Goal: Task Accomplishment & Management: Use online tool/utility

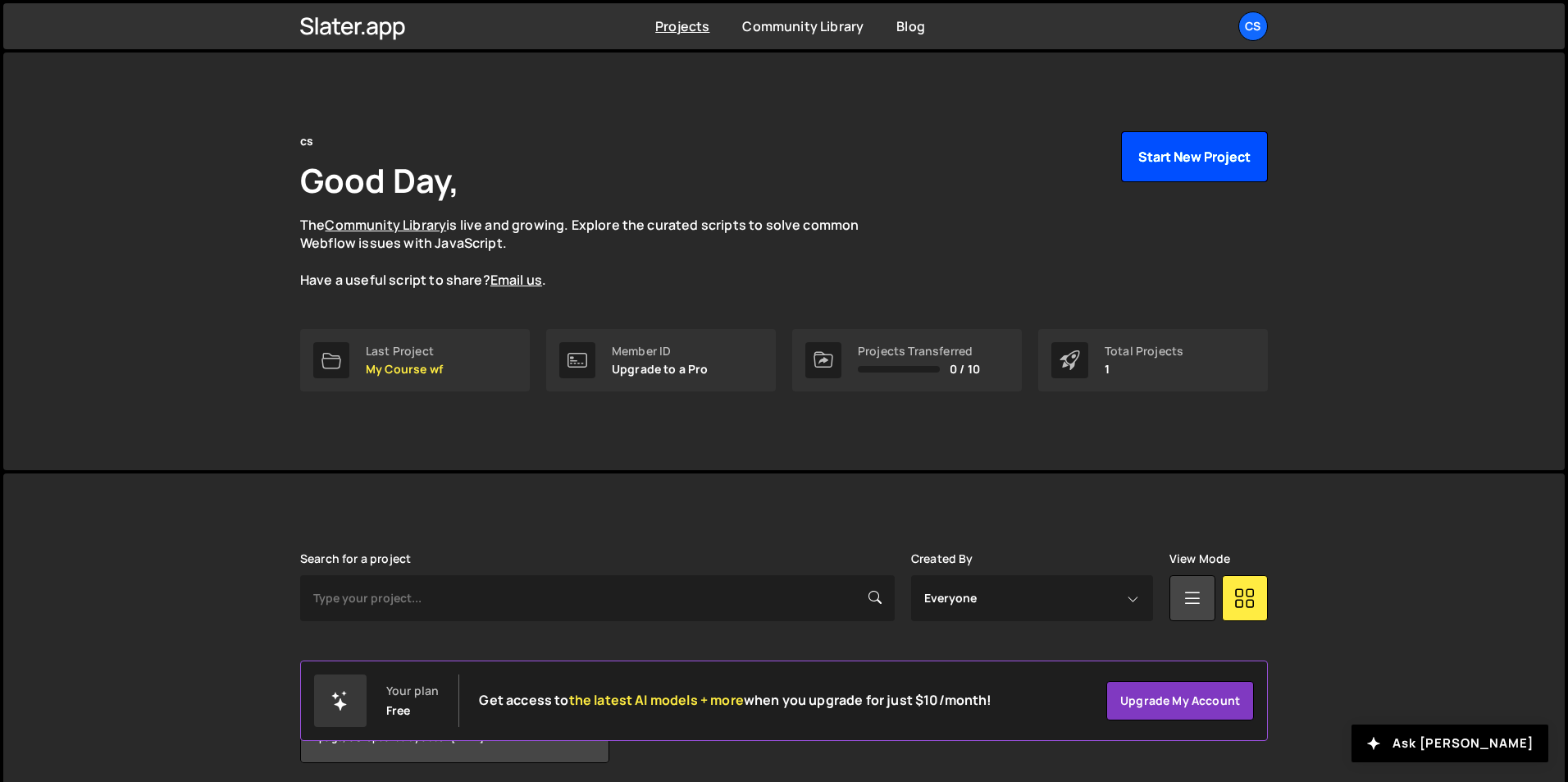
click at [1195, 154] on button "Start New Project" at bounding box center [1194, 156] width 147 height 51
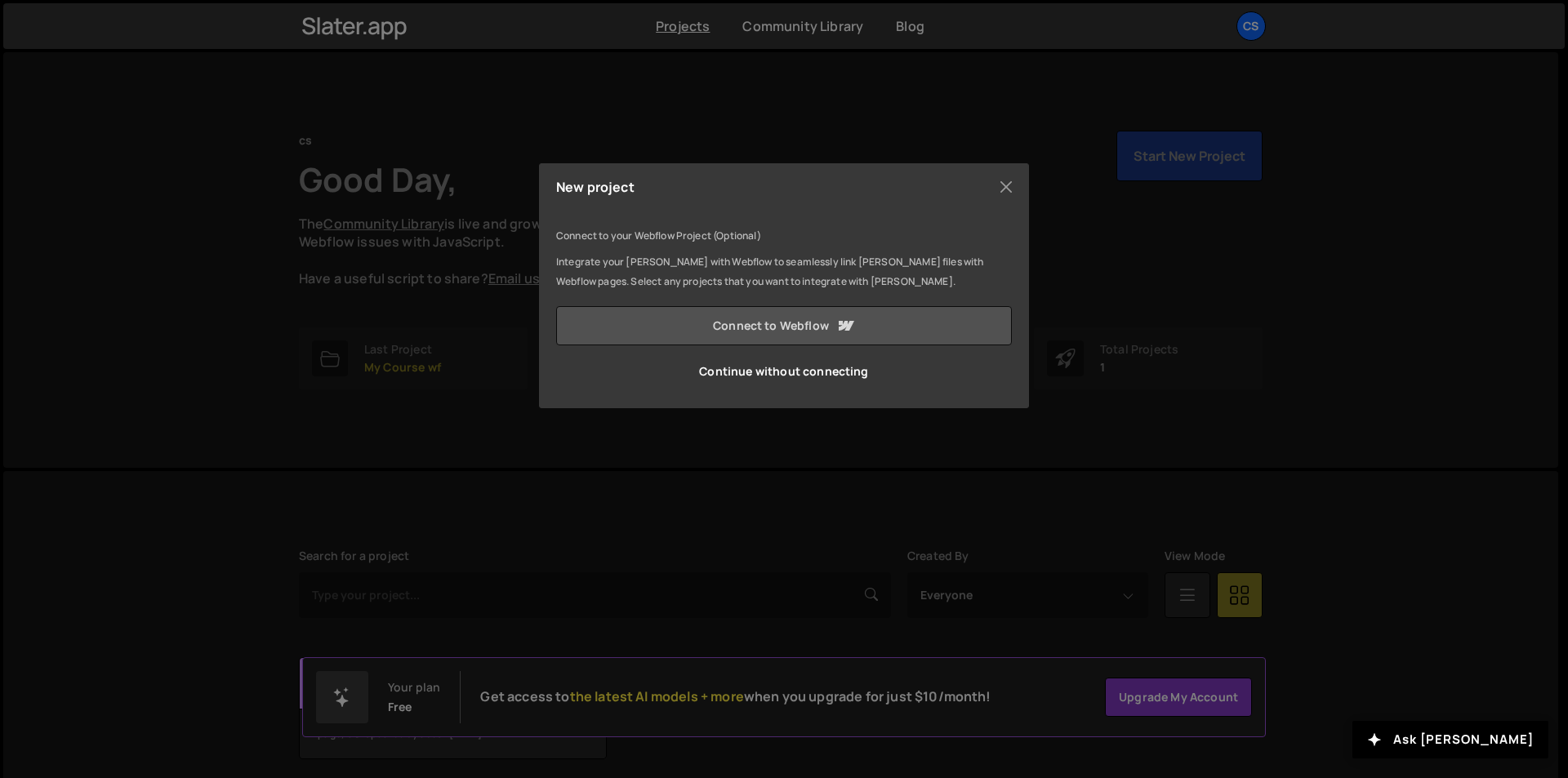
click at [766, 326] on link "Connect to Webflow" at bounding box center [784, 325] width 456 height 40
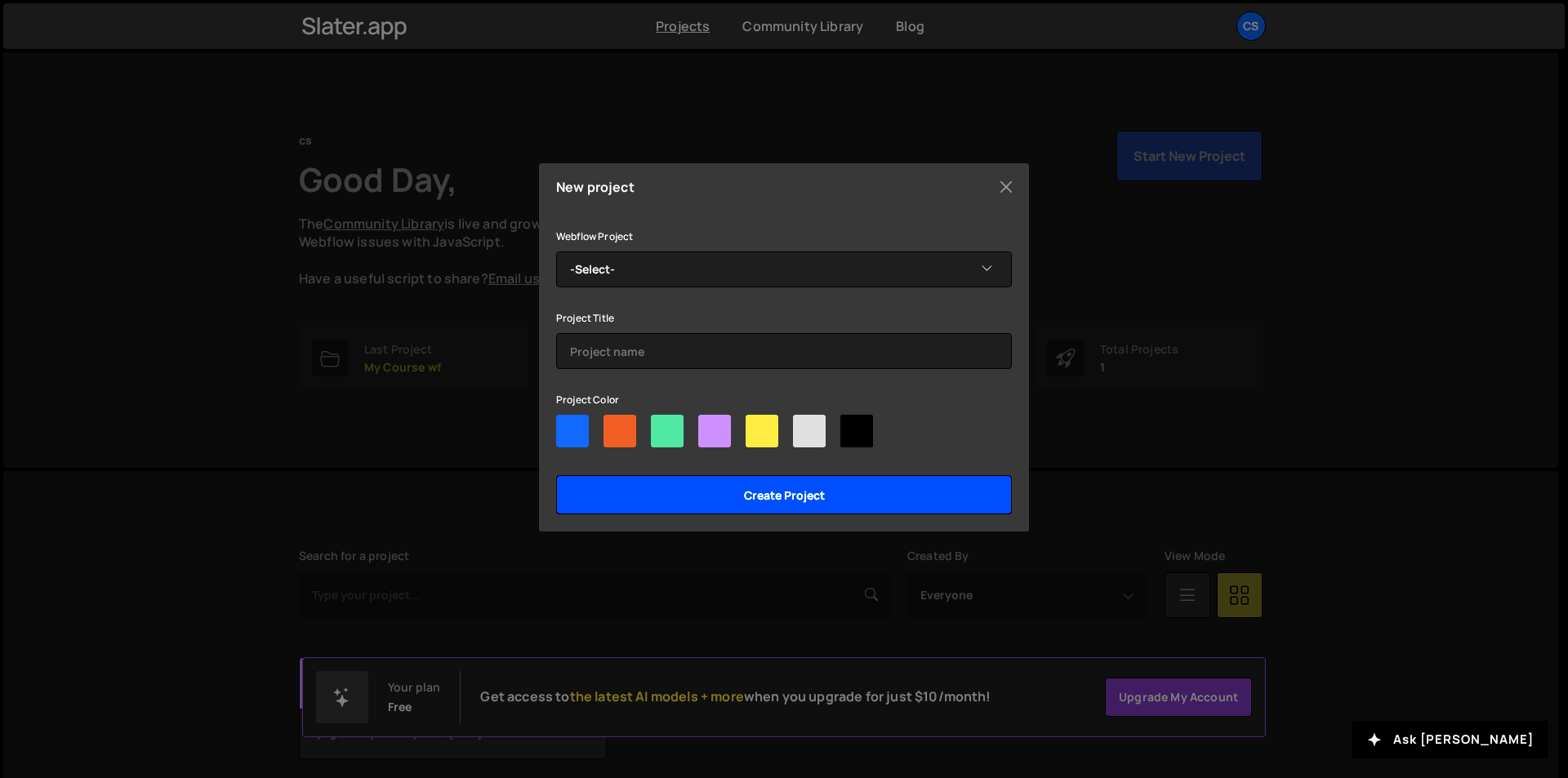
drag, startPoint x: 796, startPoint y: 506, endPoint x: 362, endPoint y: 374, distance: 453.6
click at [388, 389] on div "New project Connect to your Webflow Project (Optional) Integrate your Slater wi…" at bounding box center [784, 389] width 1568 height 778
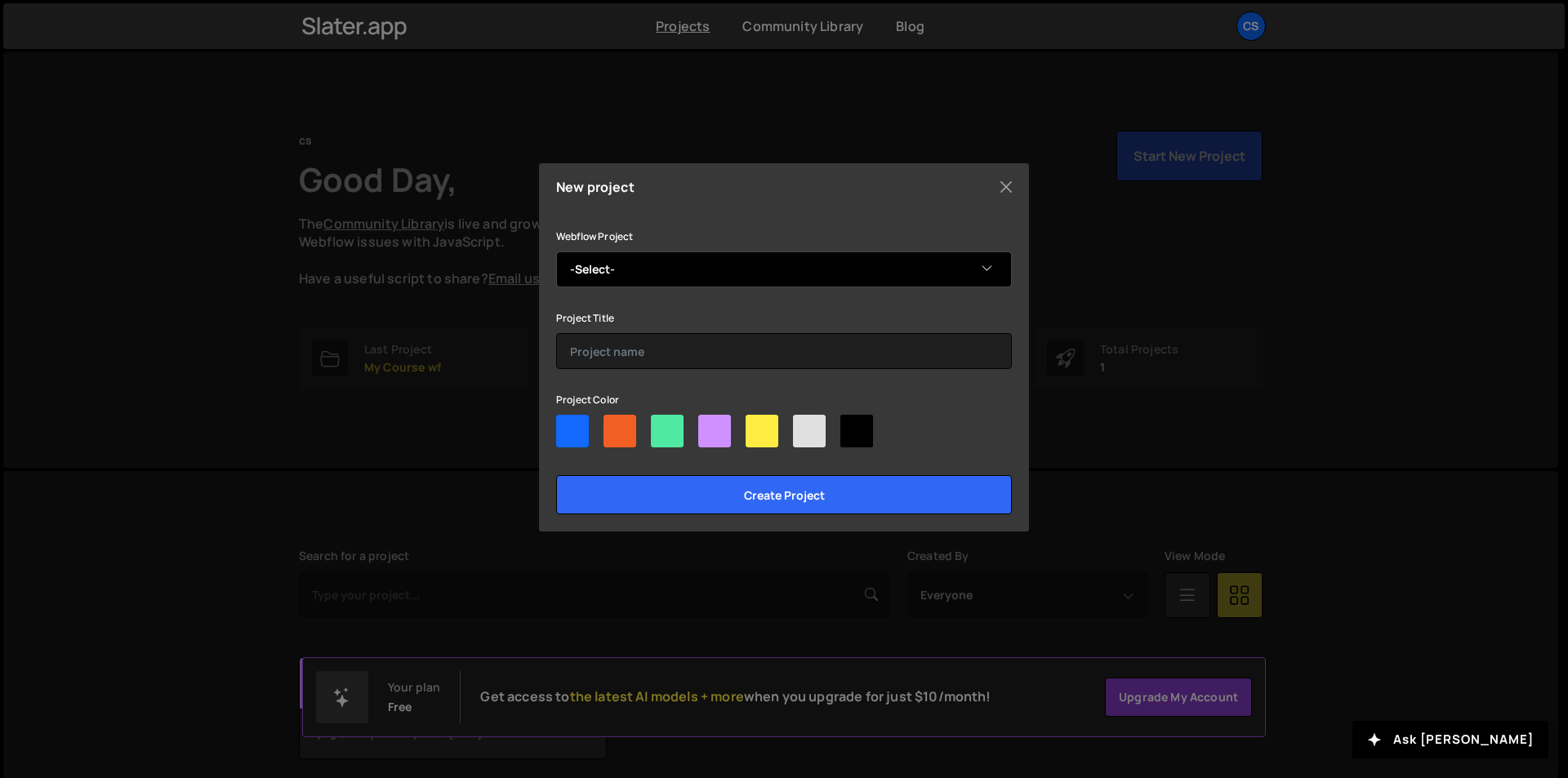
click at [717, 272] on select "-Select- My Course wf" at bounding box center [784, 269] width 456 height 36
select select "6895a5c4a50b60f400155b40"
click at [556, 251] on select "-Select- My Course wf" at bounding box center [784, 269] width 456 height 36
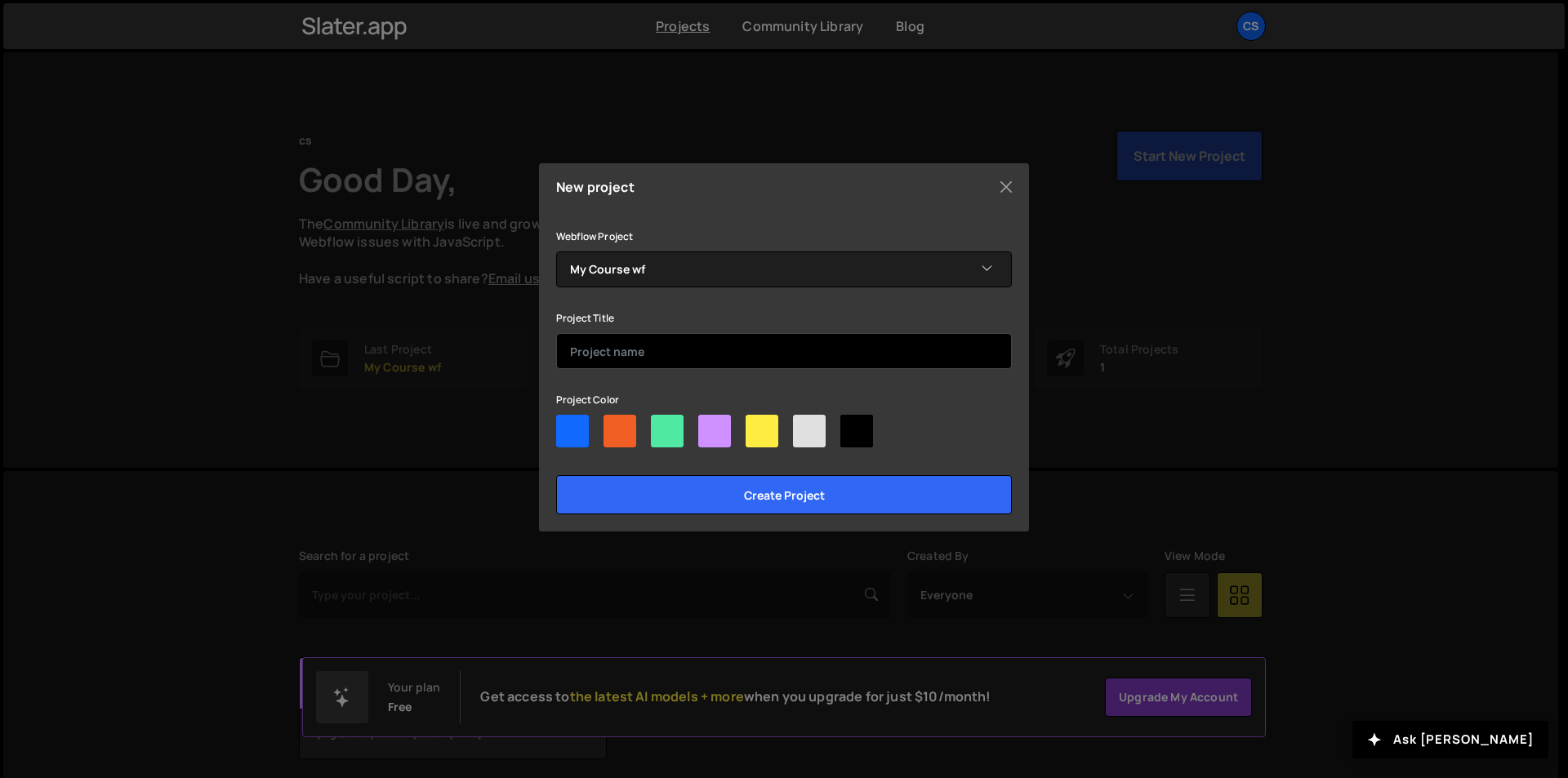
click at [617, 356] on input "text" at bounding box center [784, 351] width 456 height 36
type input "Main"
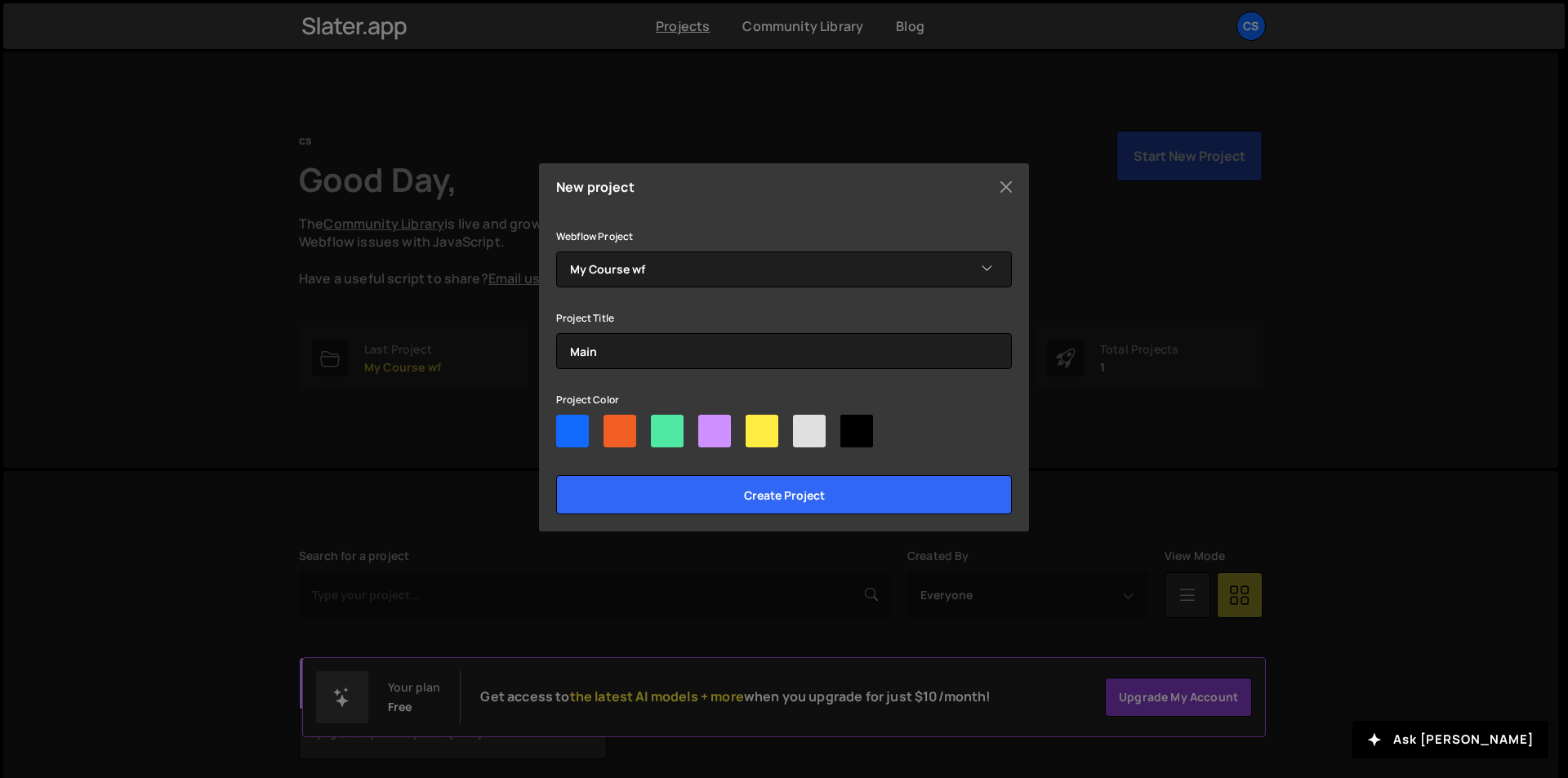
click at [563, 430] on div at bounding box center [572, 430] width 32 height 32
click at [563, 425] on input"] "radio" at bounding box center [562, 420] width 11 height 11
radio input"] "true"
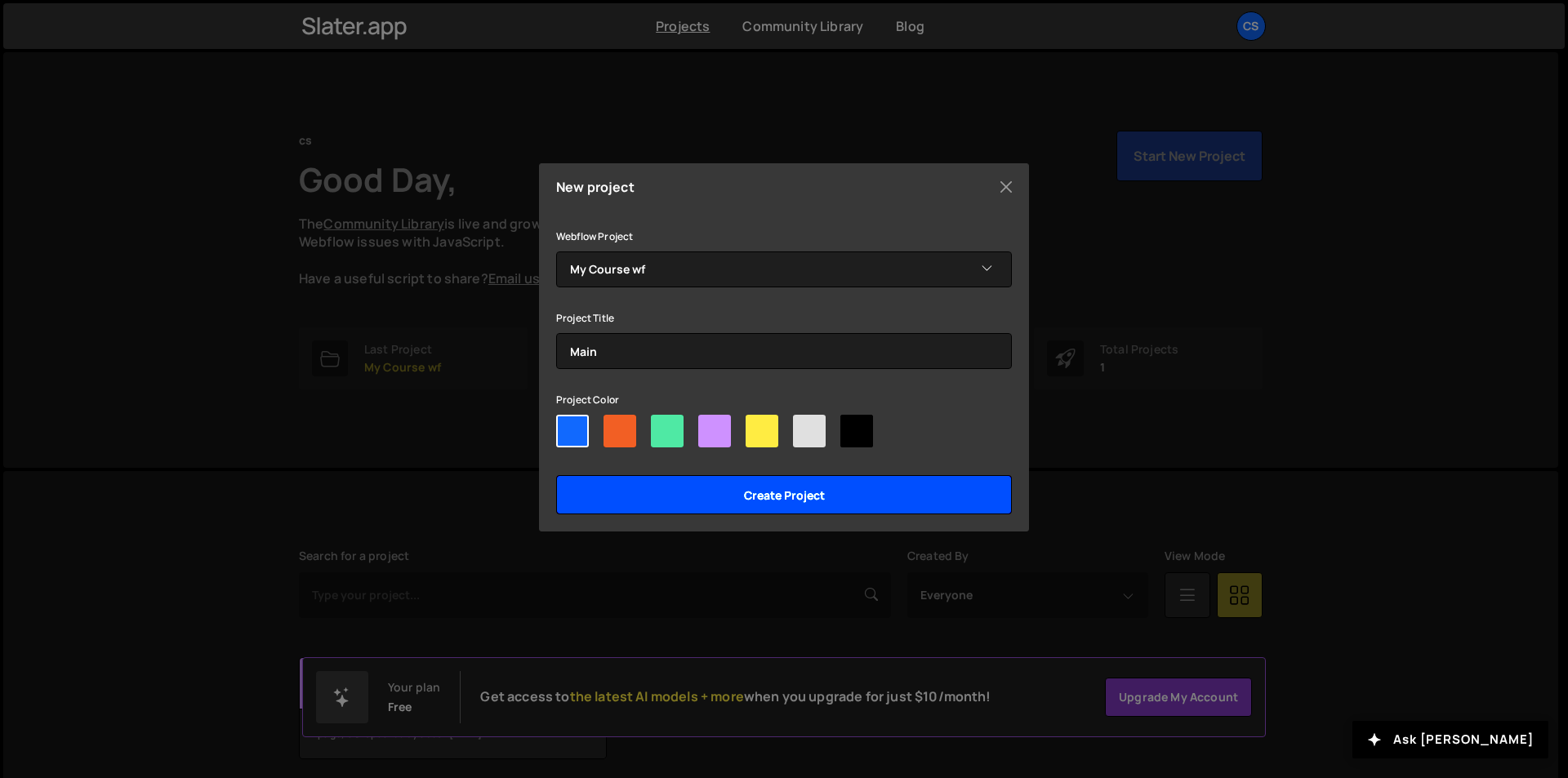
click at [779, 494] on input "Create project" at bounding box center [784, 494] width 456 height 40
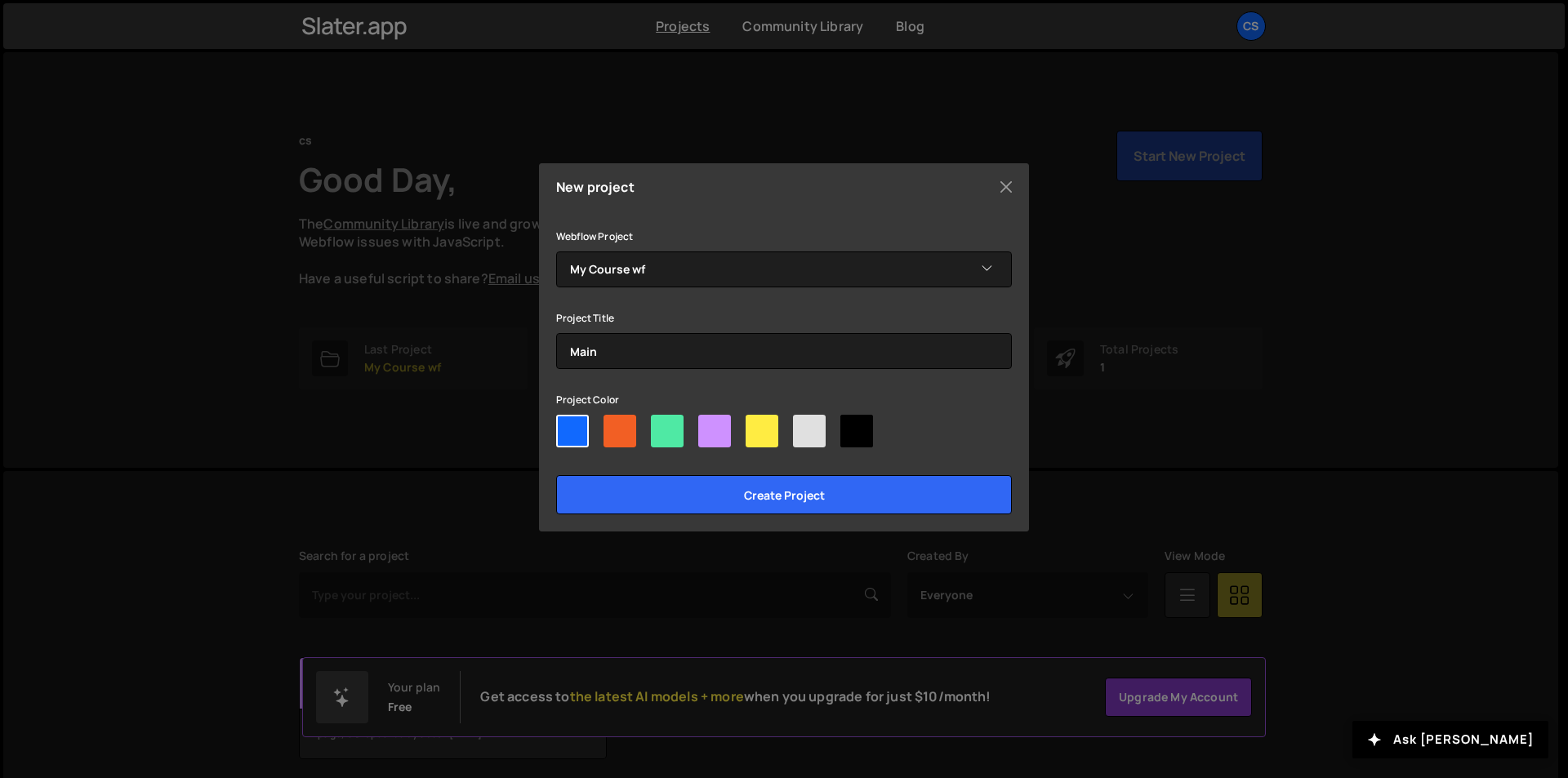
click at [634, 432] on div at bounding box center [619, 430] width 32 height 32
click at [614, 425] on input"] "radio" at bounding box center [609, 420] width 11 height 11
radio input"] "true"
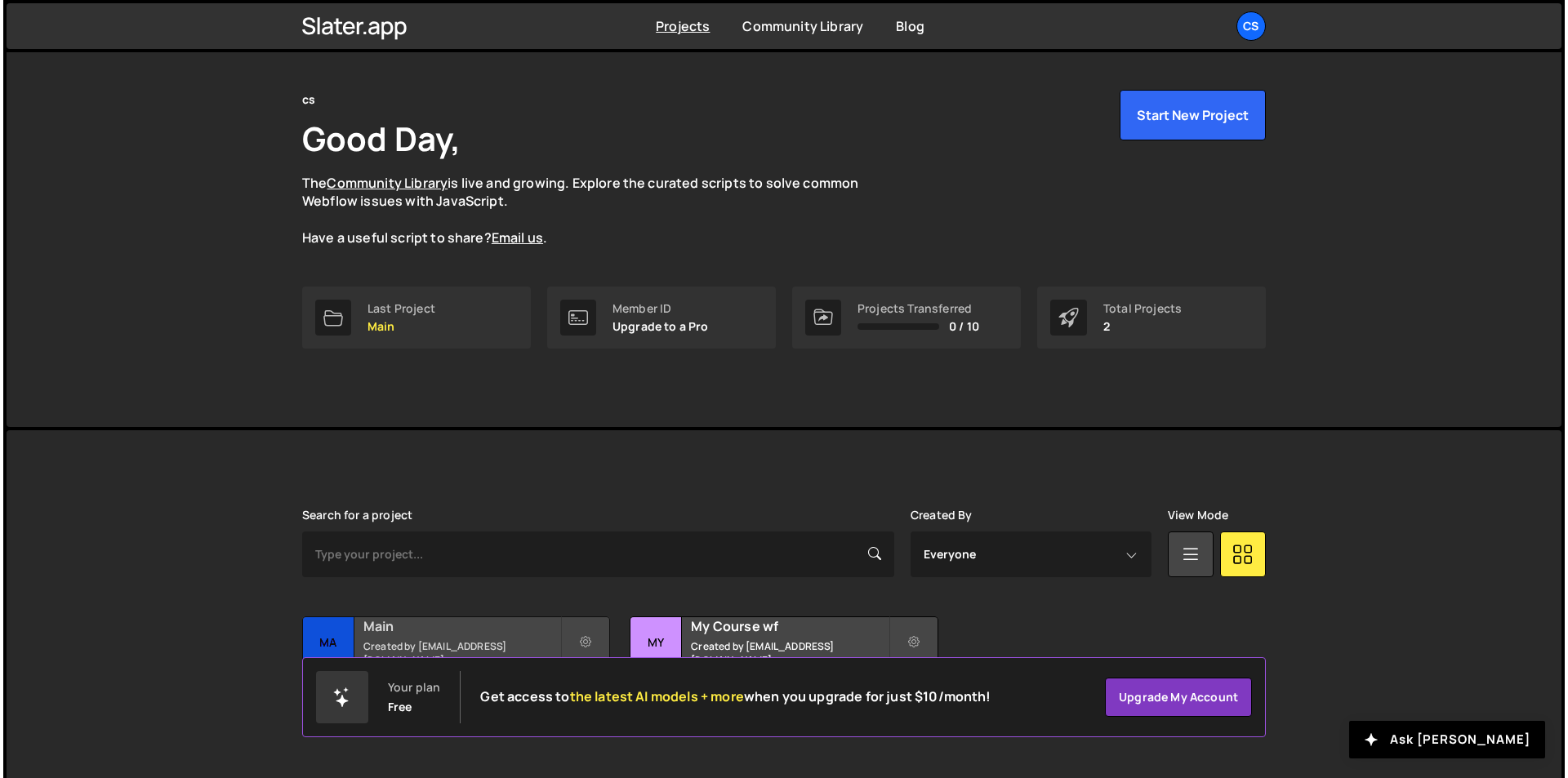
scroll to position [63, 0]
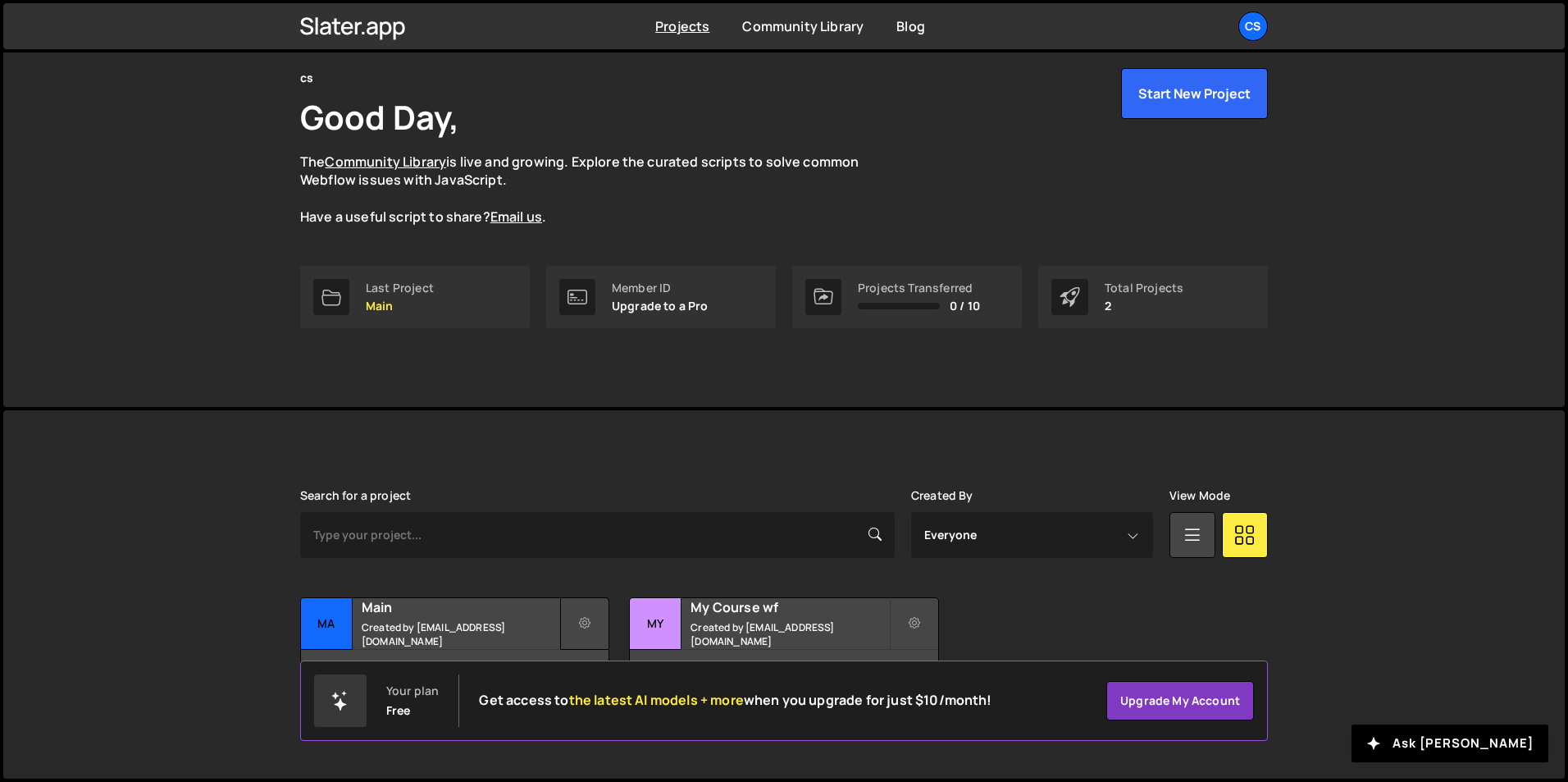
click at [580, 620] on icon at bounding box center [585, 624] width 11 height 17
click at [603, 687] on link "Edit Project" at bounding box center [658, 689] width 195 height 26
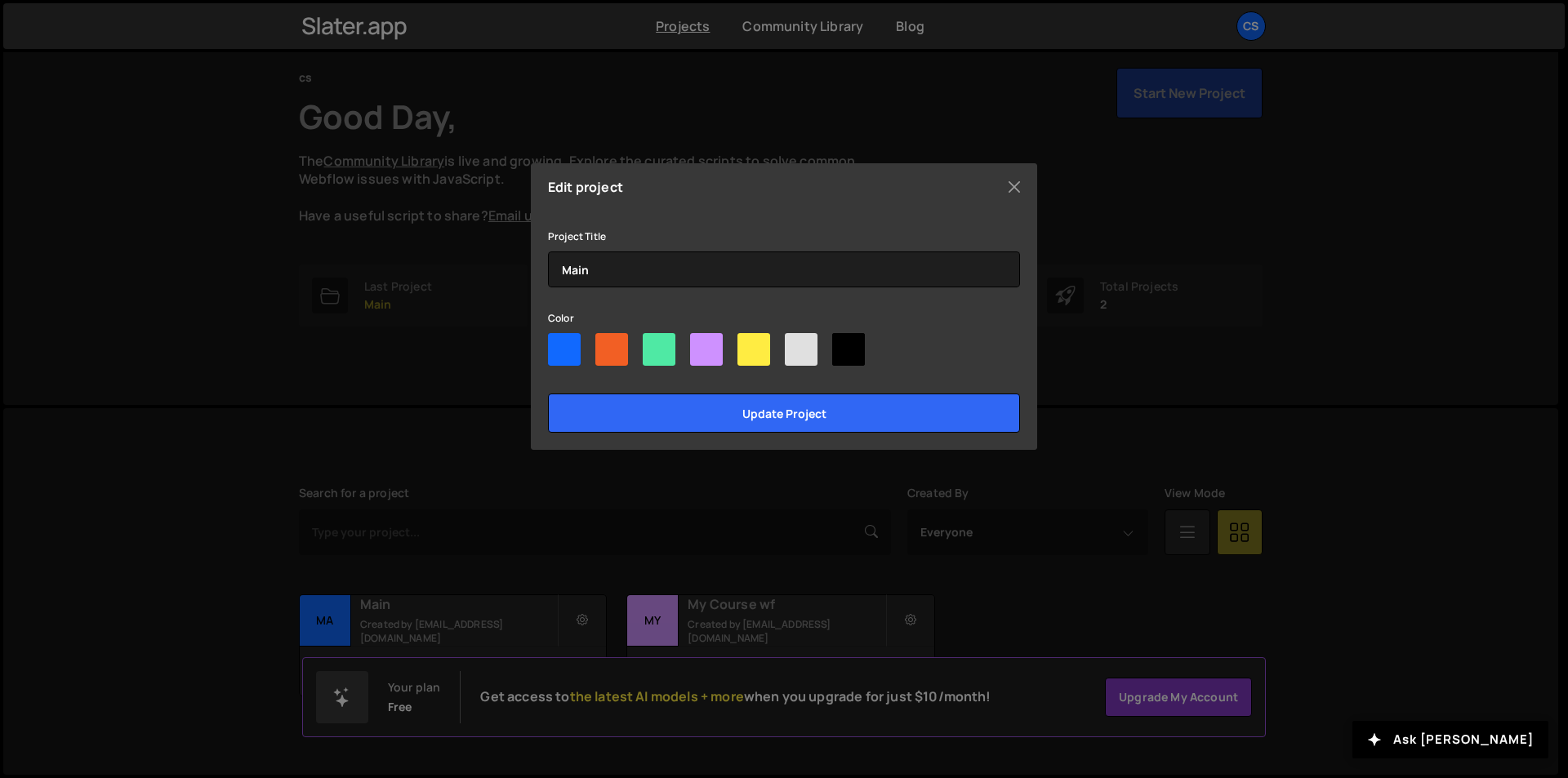
click at [610, 349] on div at bounding box center [611, 349] width 32 height 32
click at [606, 343] on input"] "radio" at bounding box center [601, 339] width 11 height 11
radio input"] "true"
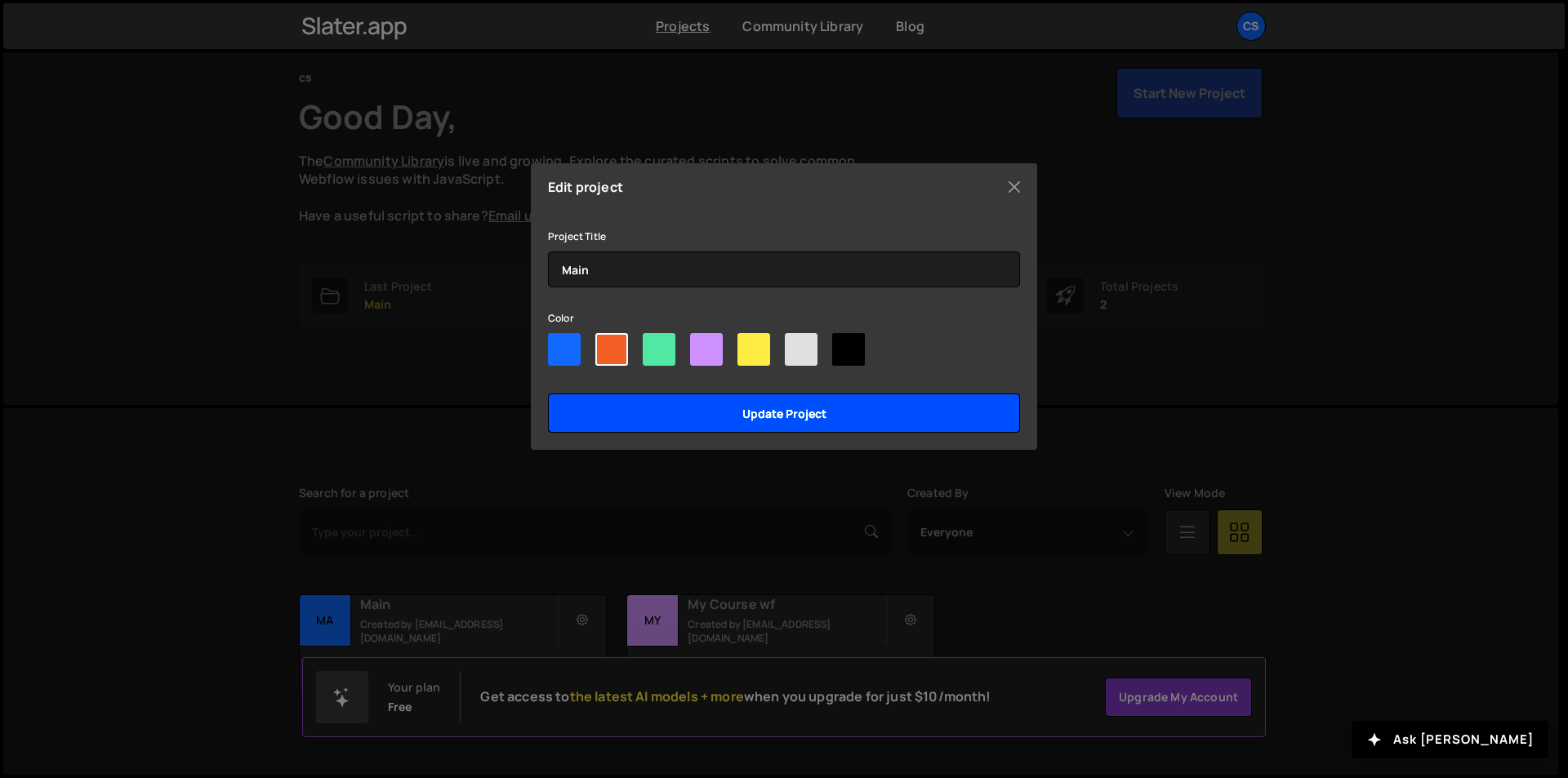
click at [783, 407] on input "Update project" at bounding box center [784, 412] width 472 height 40
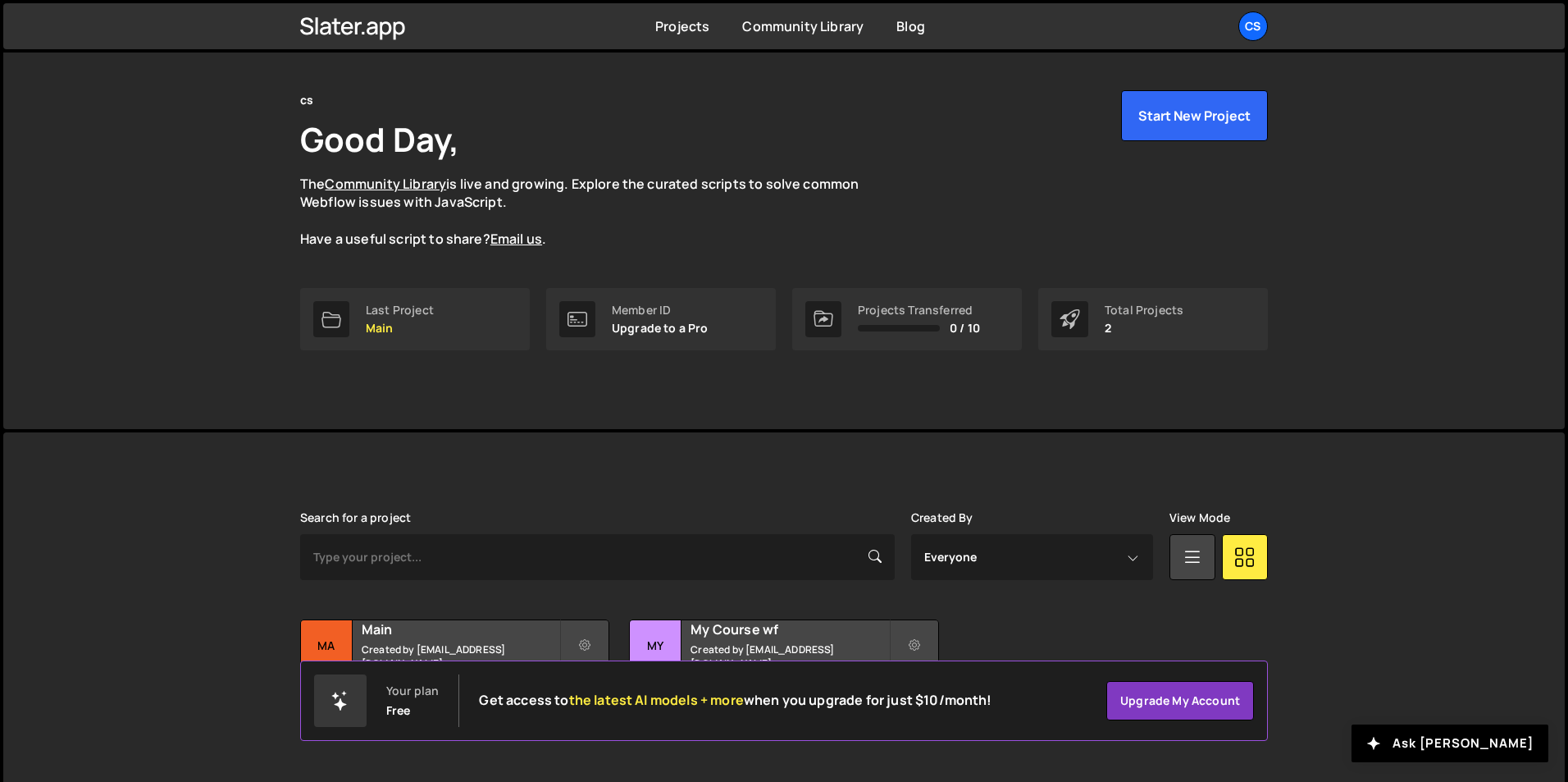
scroll to position [63, 0]
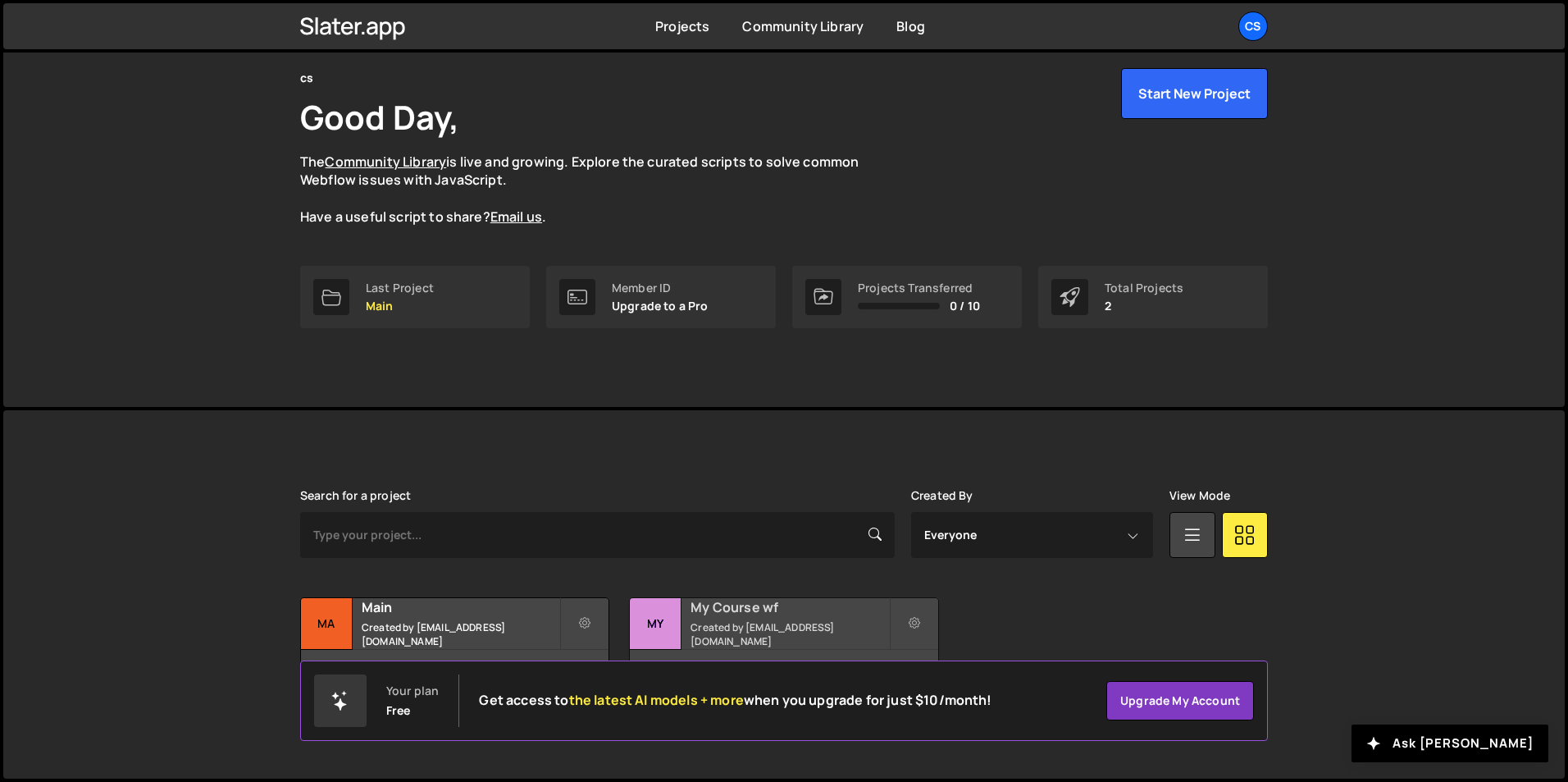
click at [743, 612] on h2 "My Course wf" at bounding box center [789, 607] width 198 height 19
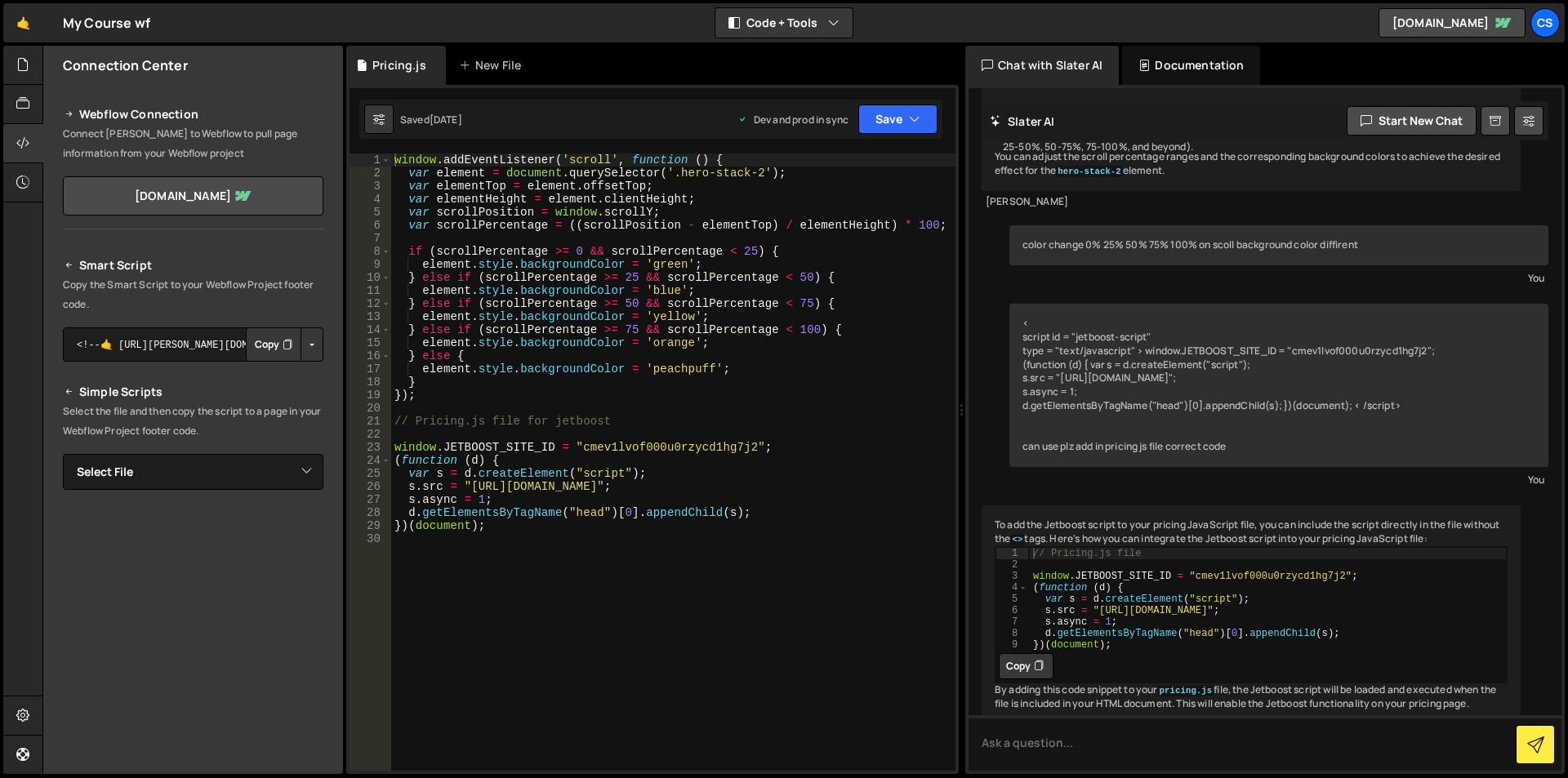
click at [559, 562] on div "window . addEventListener ( 'scroll' , function ( ) { var element = document . …" at bounding box center [673, 475] width 565 height 644
click at [485, 56] on div "New File" at bounding box center [498, 65] width 98 height 40
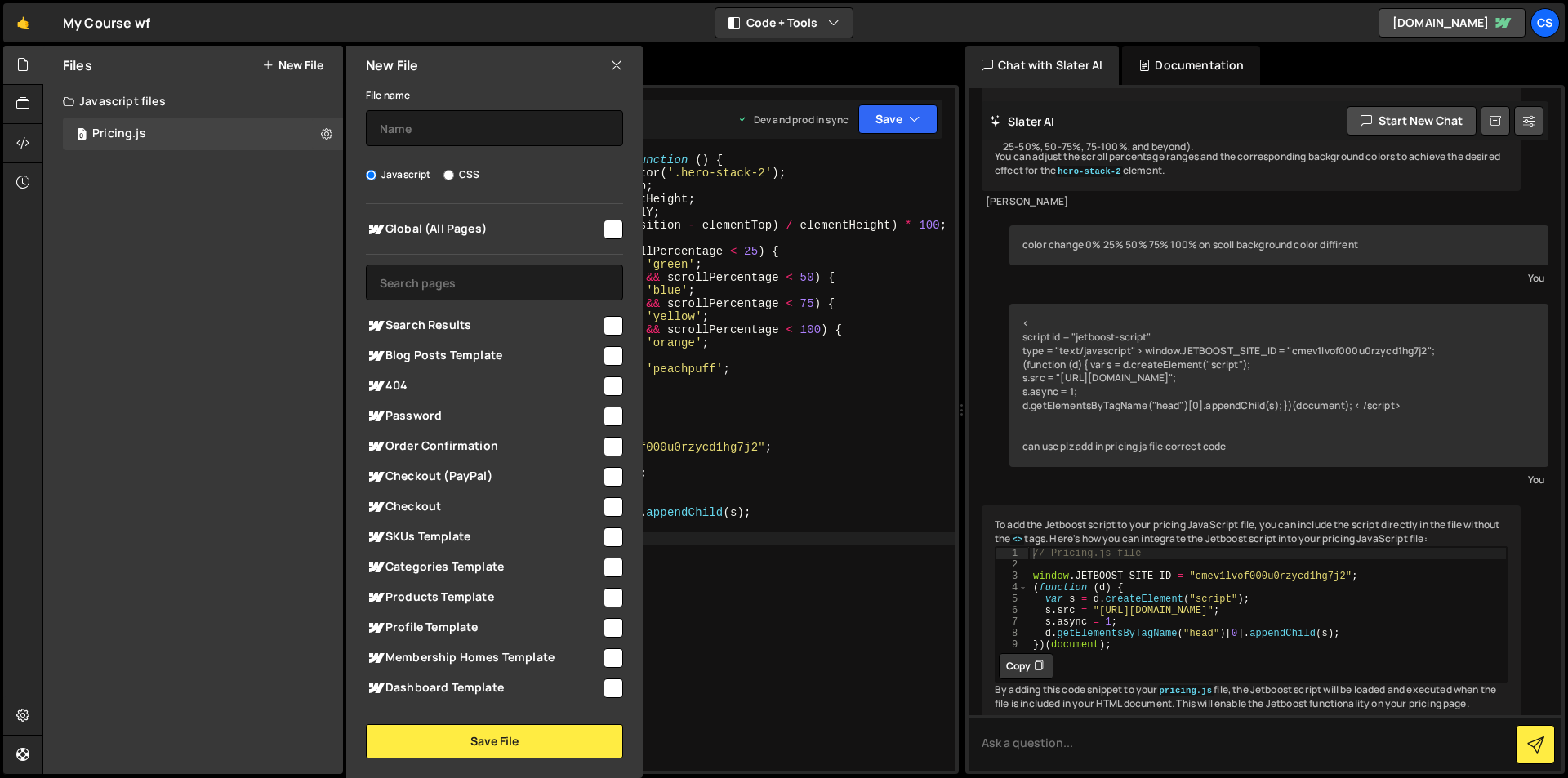
click at [616, 60] on icon at bounding box center [616, 65] width 13 height 18
